Goal: Download file/media

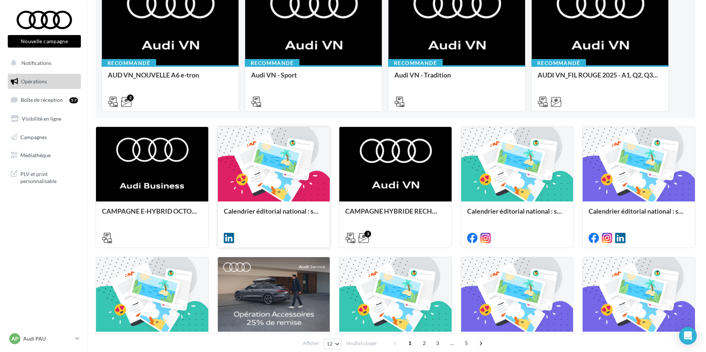
scroll to position [148, 0]
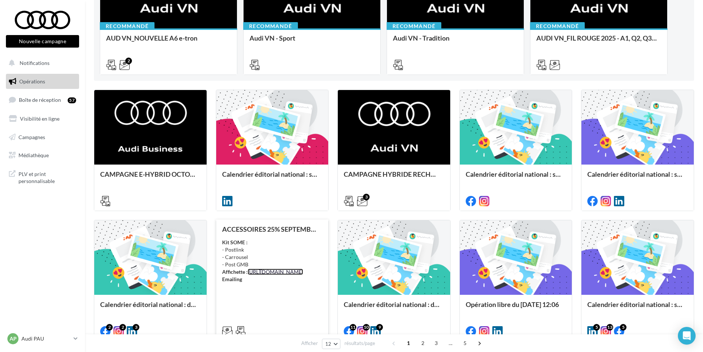
click at [248, 275] on link "[URL][DOMAIN_NAME]" at bounding box center [275, 272] width 55 height 6
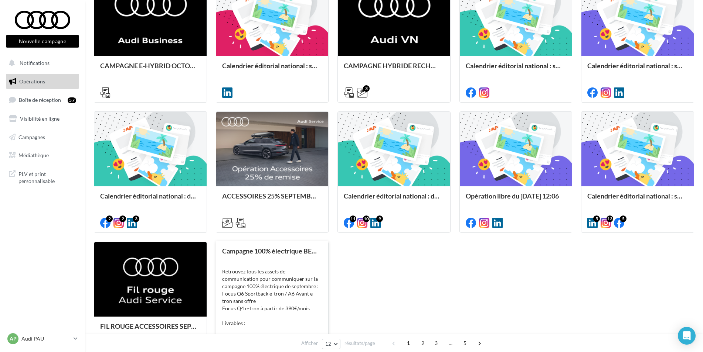
scroll to position [296, 0]
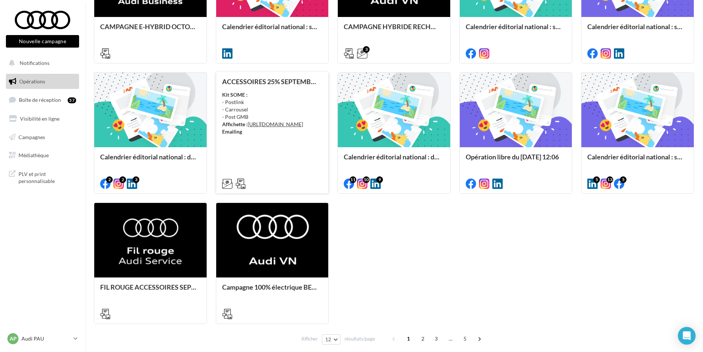
click at [268, 170] on div "ACCESSOIRES 25% SEPTEMBRE - AUDI SERVICE Kit SOME : - Postlink - Carrousel - Po…" at bounding box center [272, 132] width 100 height 109
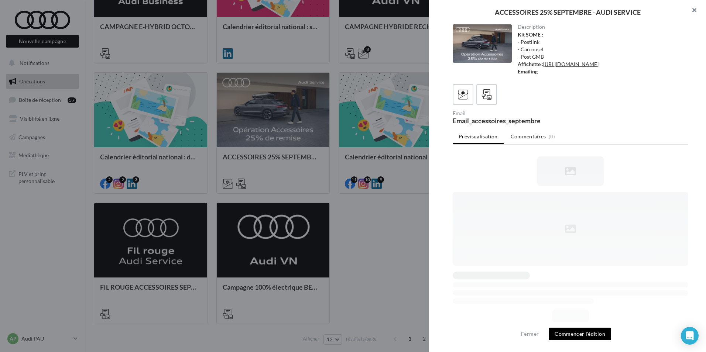
click at [693, 11] on button "button" at bounding box center [692, 11] width 30 height 22
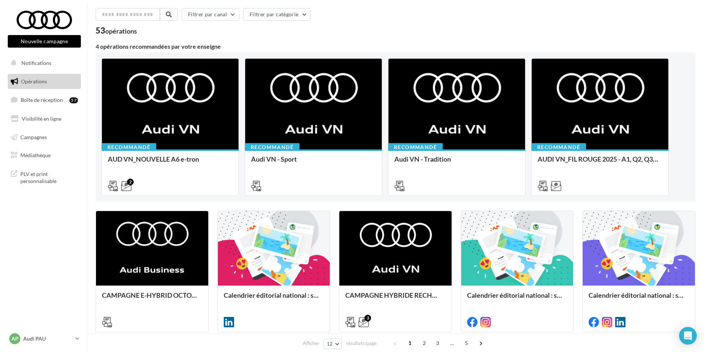
scroll to position [0, 0]
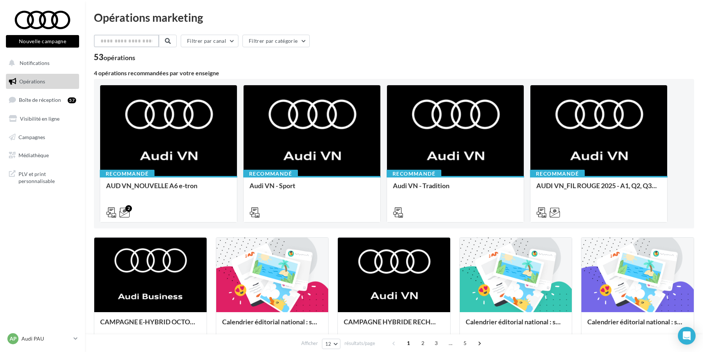
click at [130, 42] on input "text" at bounding box center [126, 41] width 65 height 13
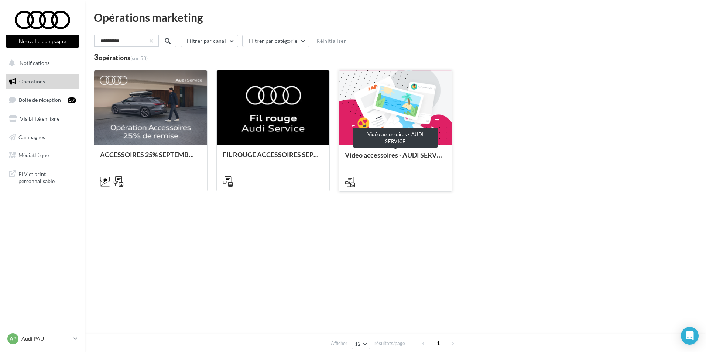
type input "**********"
click at [382, 154] on div "Vidéo accessoires - AUDI SERVICE" at bounding box center [395, 158] width 101 height 15
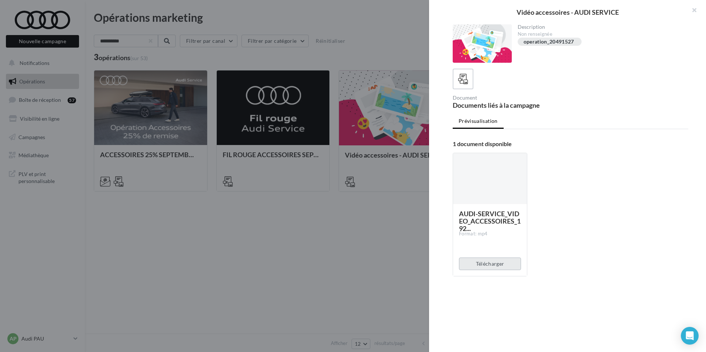
click at [498, 266] on button "Télécharger" at bounding box center [490, 264] width 62 height 13
click at [498, 265] on button "Télécharger" at bounding box center [490, 264] width 62 height 13
